Goal: Information Seeking & Learning: Check status

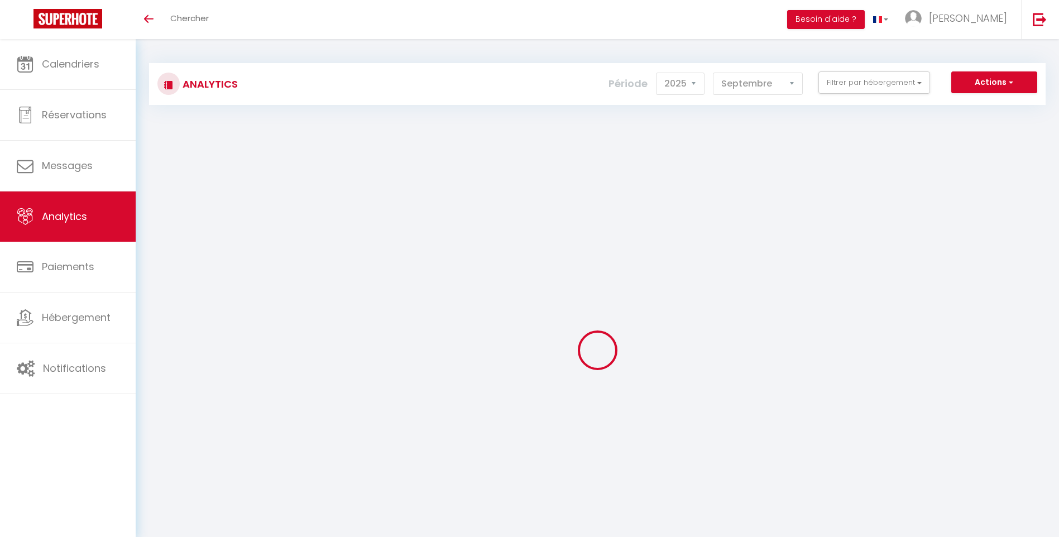
select select "2025"
select select "9"
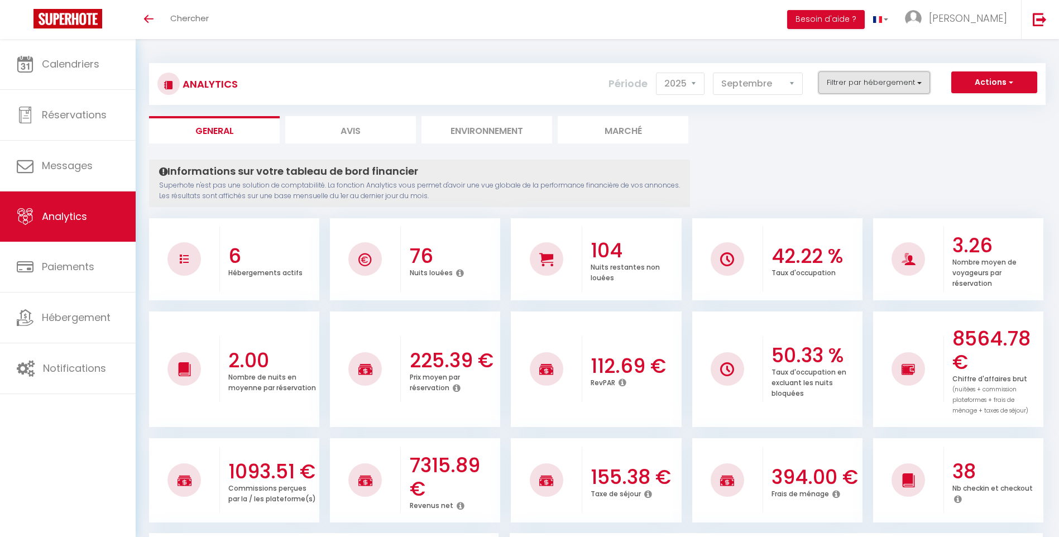
click at [846, 85] on button "Filtrer par hébergement" at bounding box center [874, 82] width 112 height 22
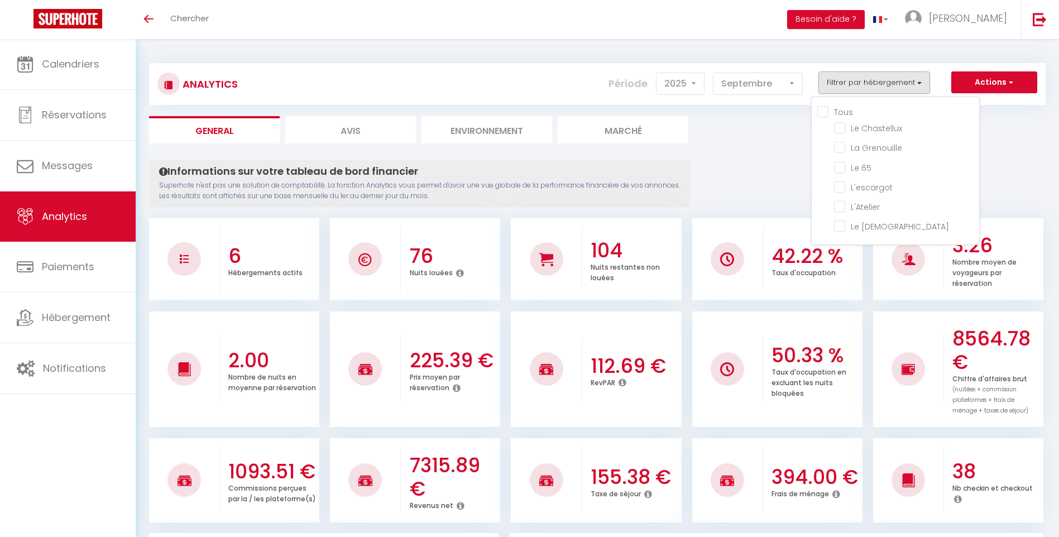
click at [821, 113] on input "Tous" at bounding box center [898, 110] width 162 height 11
checkbox input "true"
checkbox Chastellux "true"
checkbox Grenouille "true"
checkbox 65 "true"
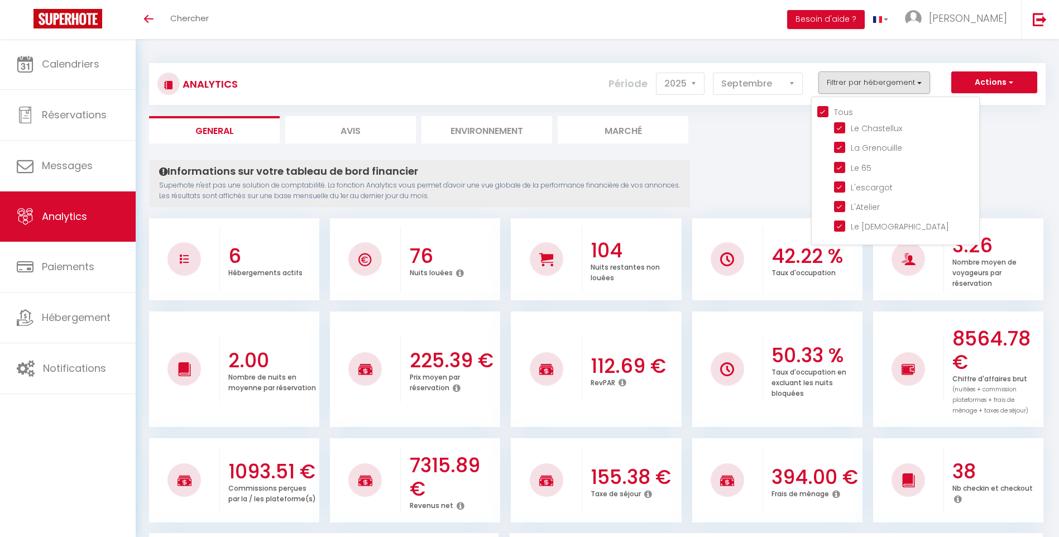
checkbox input "true"
checkbox Père "true"
click at [839, 146] on Grenouille "checkbox" at bounding box center [906, 146] width 145 height 11
checkbox Grenouille "false"
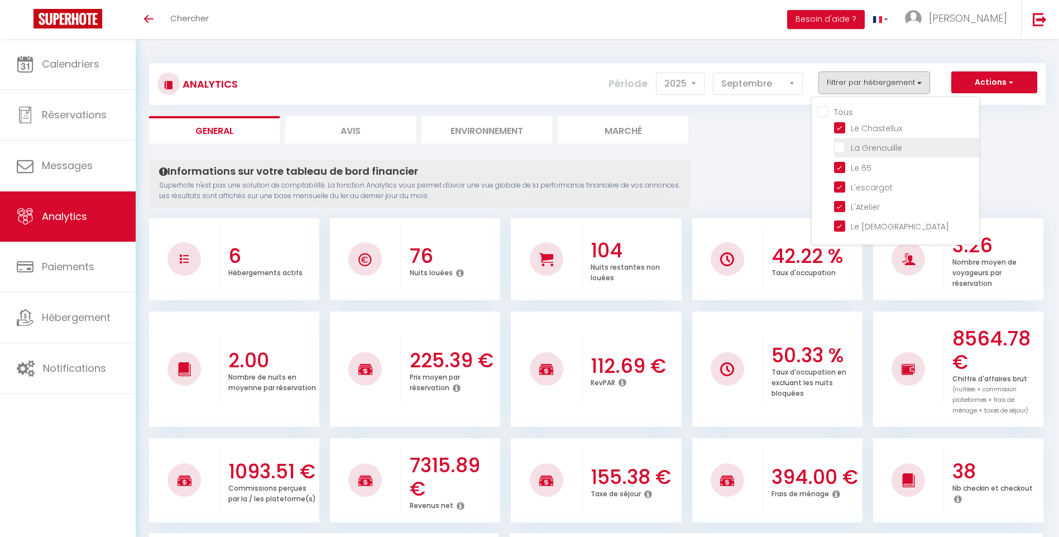
checkbox input "false"
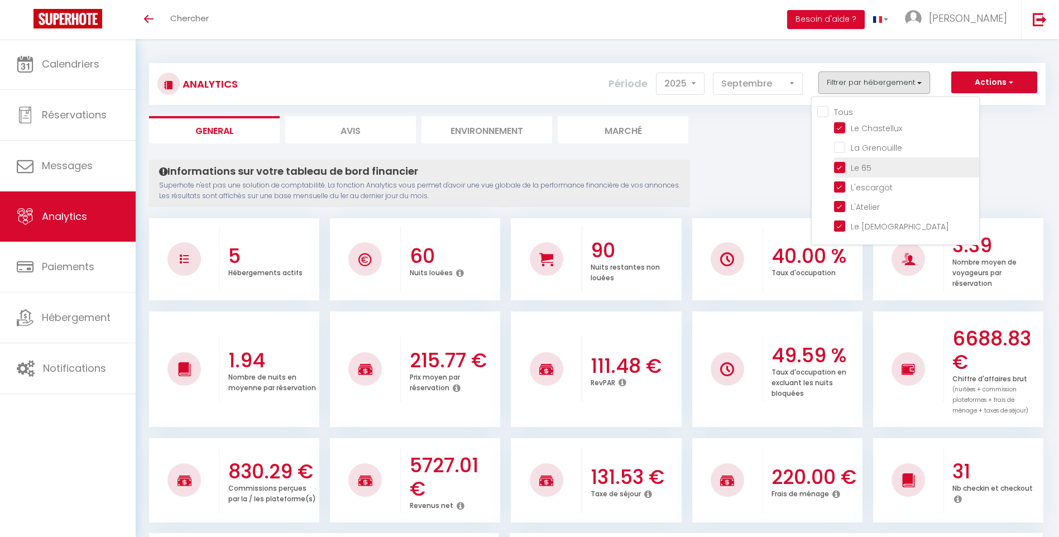
click at [840, 168] on 65 "checkbox" at bounding box center [906, 166] width 145 height 11
checkbox 65 "false"
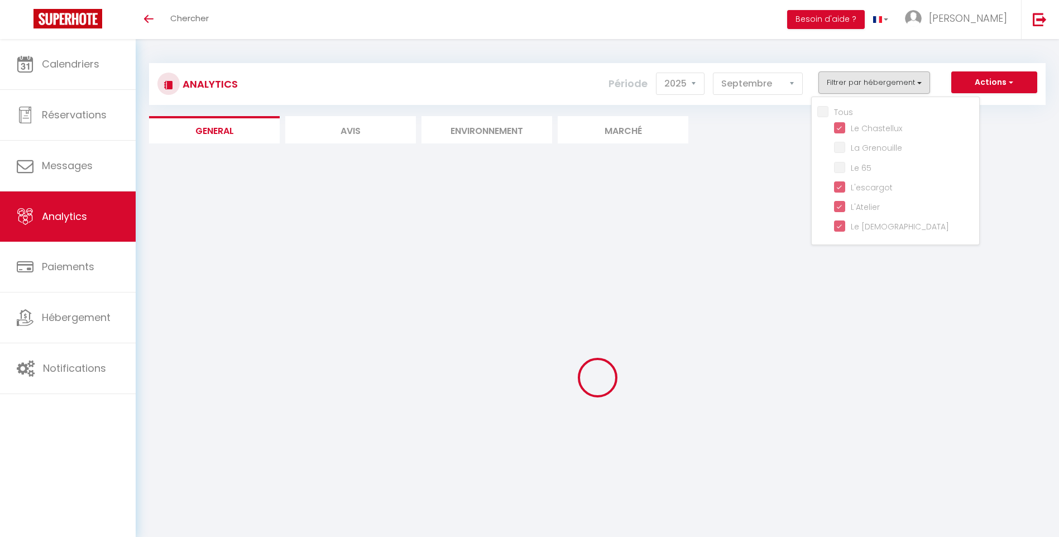
click at [750, 155] on div "Analytics Actions Génération SuperConciergerie Génération SuperAnalyzer Générat…" at bounding box center [597, 324] width 896 height 544
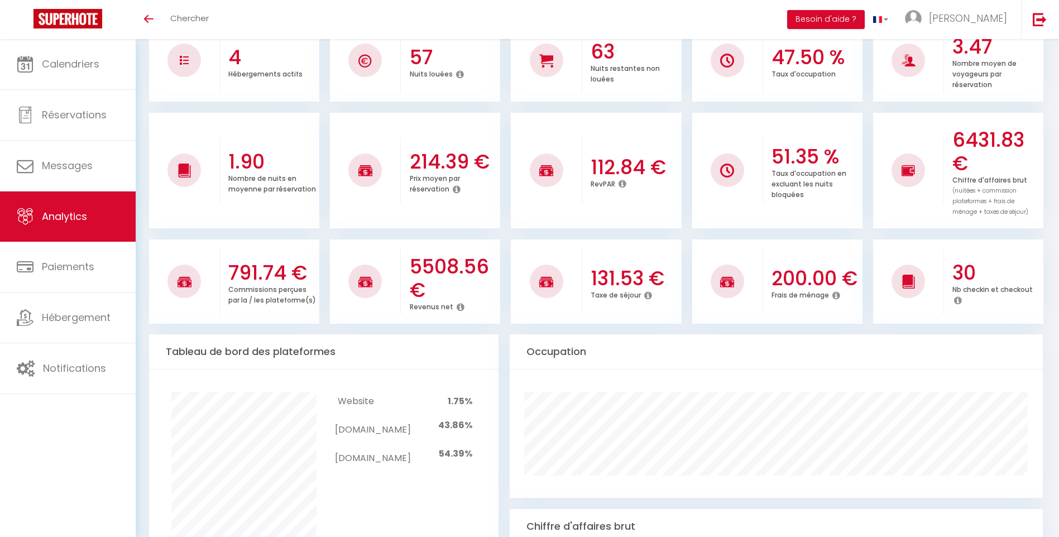
scroll to position [844, 0]
